Goal: Task Accomplishment & Management: Manage account settings

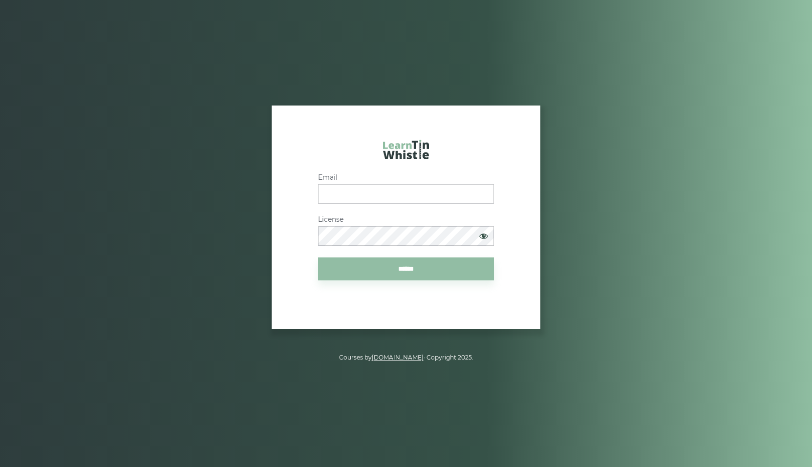
click at [408, 196] on input "Email" at bounding box center [406, 194] width 176 height 20
type input "**********"
click at [427, 265] on input "******" at bounding box center [406, 268] width 176 height 23
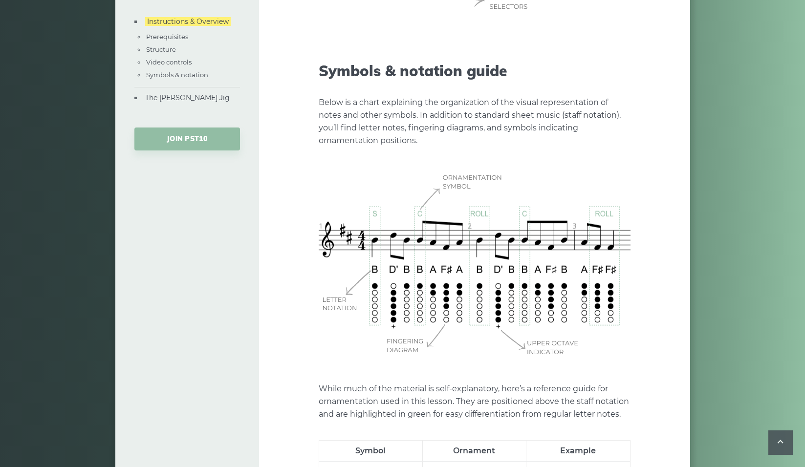
scroll to position [2451, 0]
